Goal: Transaction & Acquisition: Purchase product/service

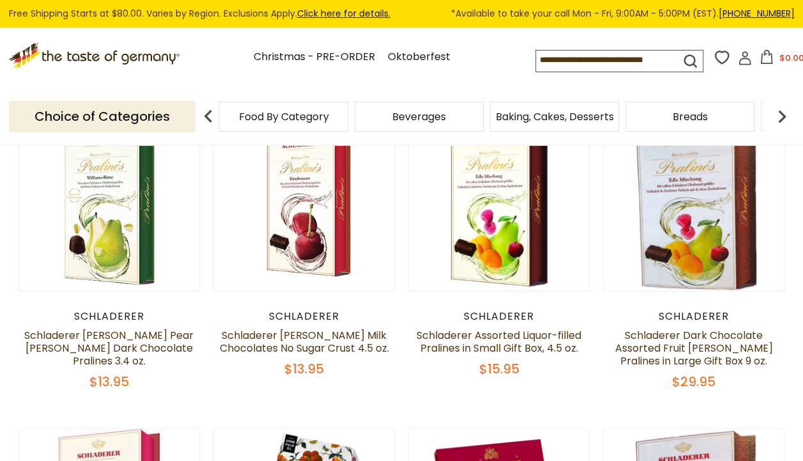
scroll to position [125, 0]
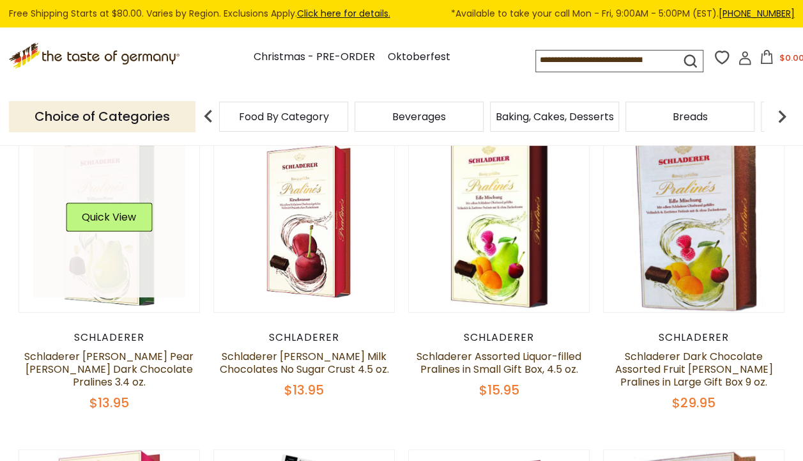
click at [100, 298] on img at bounding box center [109, 221] width 181 height 181
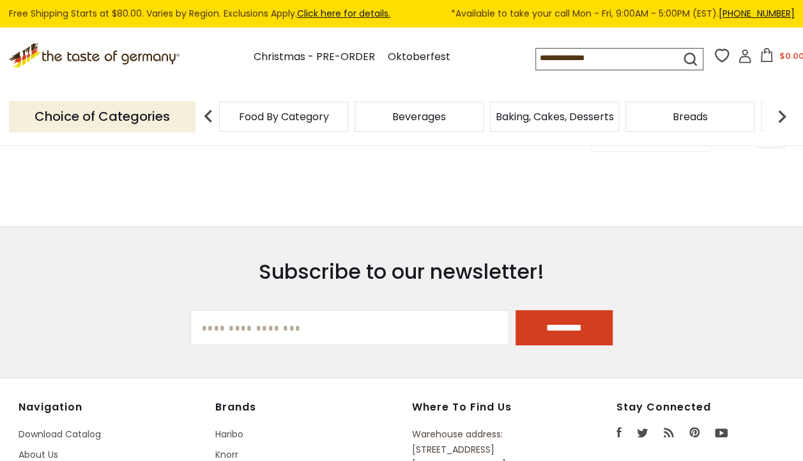
scroll to position [125, 0]
